Goal: Find specific page/section: Find specific page/section

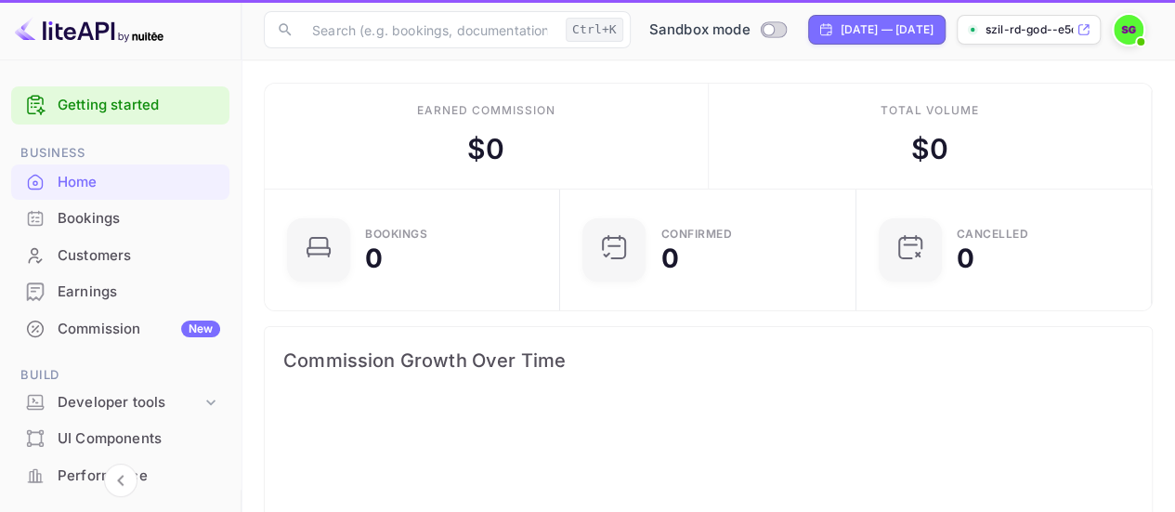
scroll to position [287, 271]
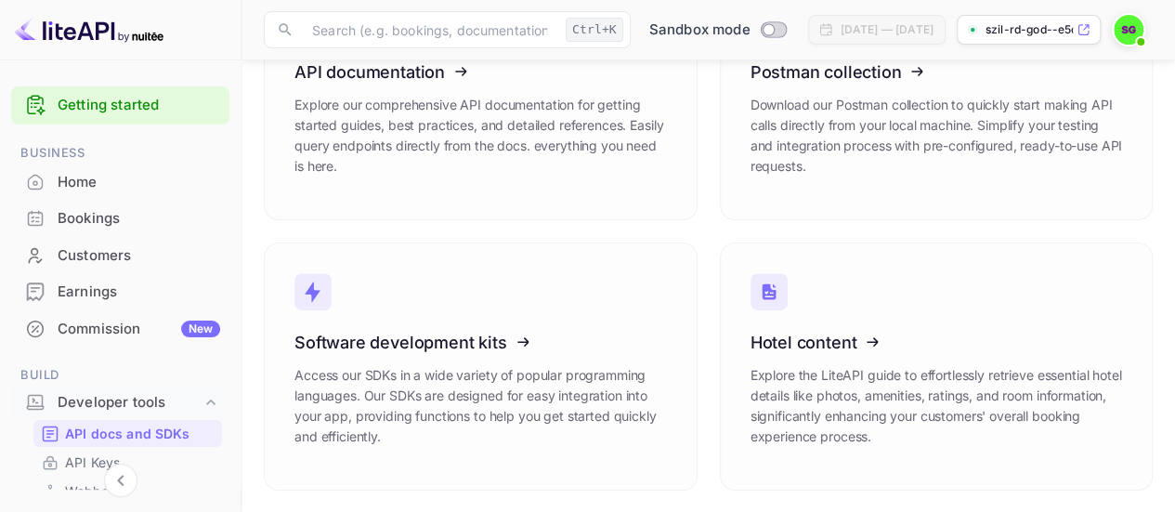
click at [1163, 242] on main "API docs and SDKs Comprehensive documentation, SDKs, and integration guides to …" at bounding box center [707, 188] width 933 height 648
